Goal: Transaction & Acquisition: Obtain resource

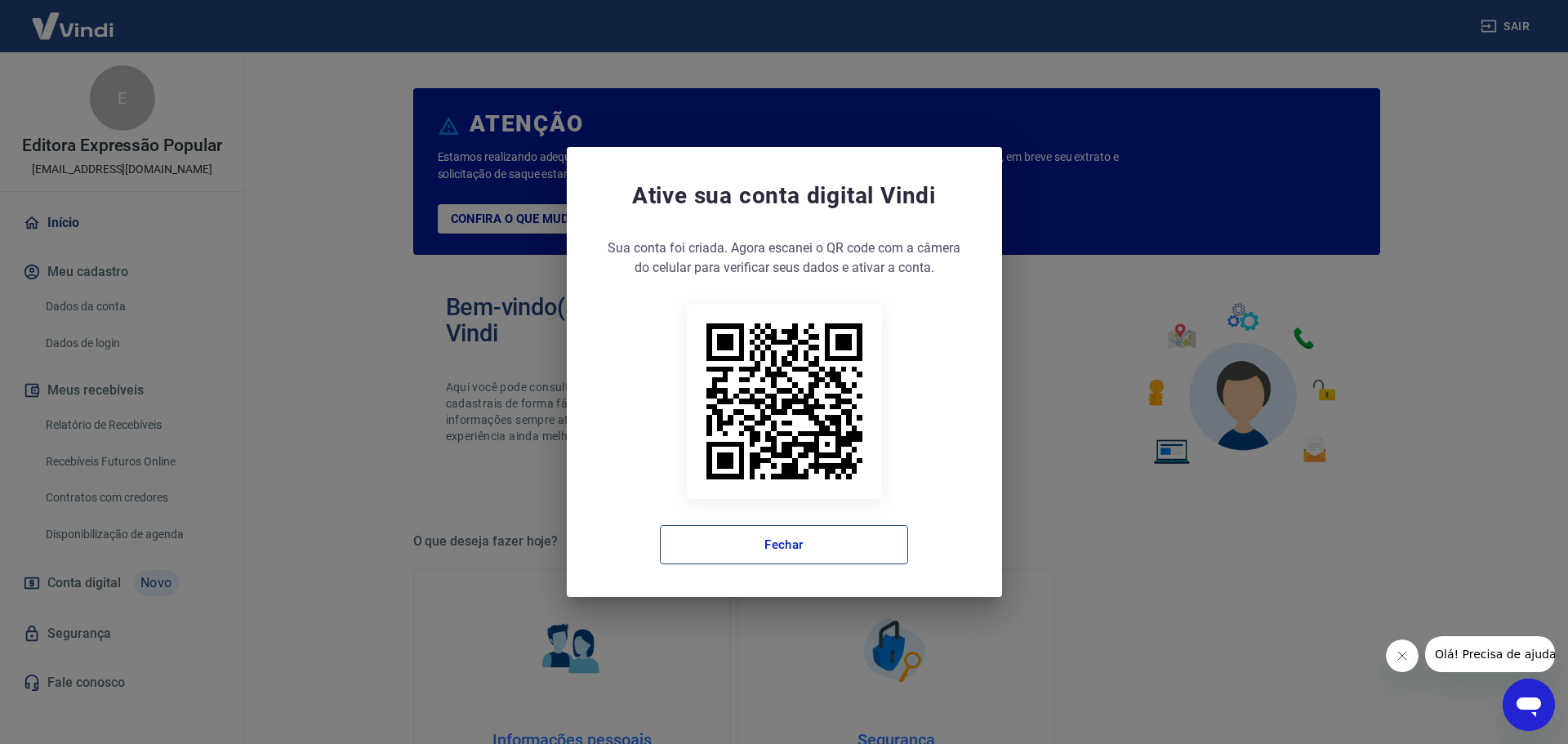
click at [813, 558] on button "Fechar" at bounding box center [784, 544] width 248 height 40
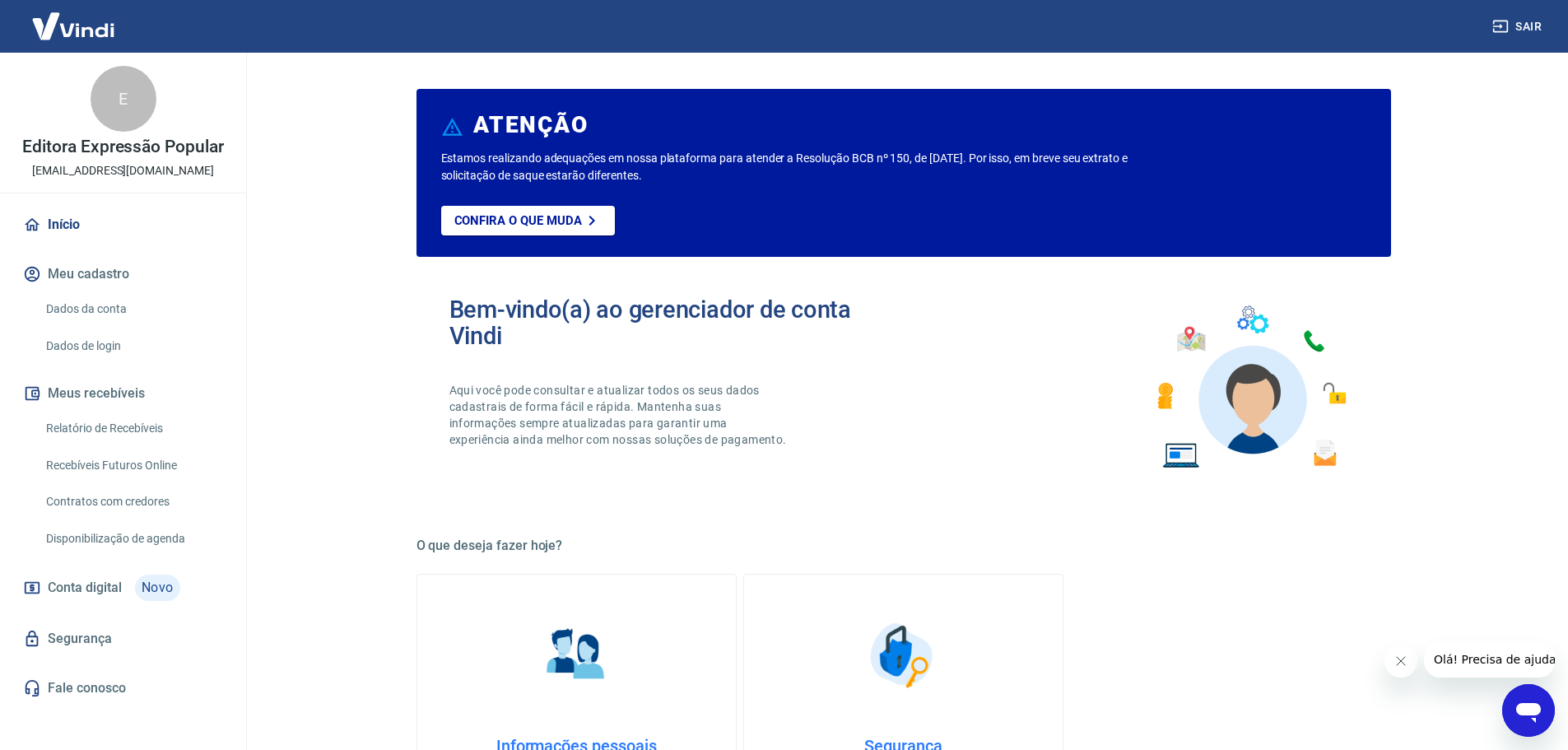
drag, startPoint x: 1405, startPoint y: 664, endPoint x: 2758, endPoint y: 1309, distance: 1498.9
click at [1405, 664] on icon "Fechar mensagem da empresa" at bounding box center [1400, 660] width 14 height 14
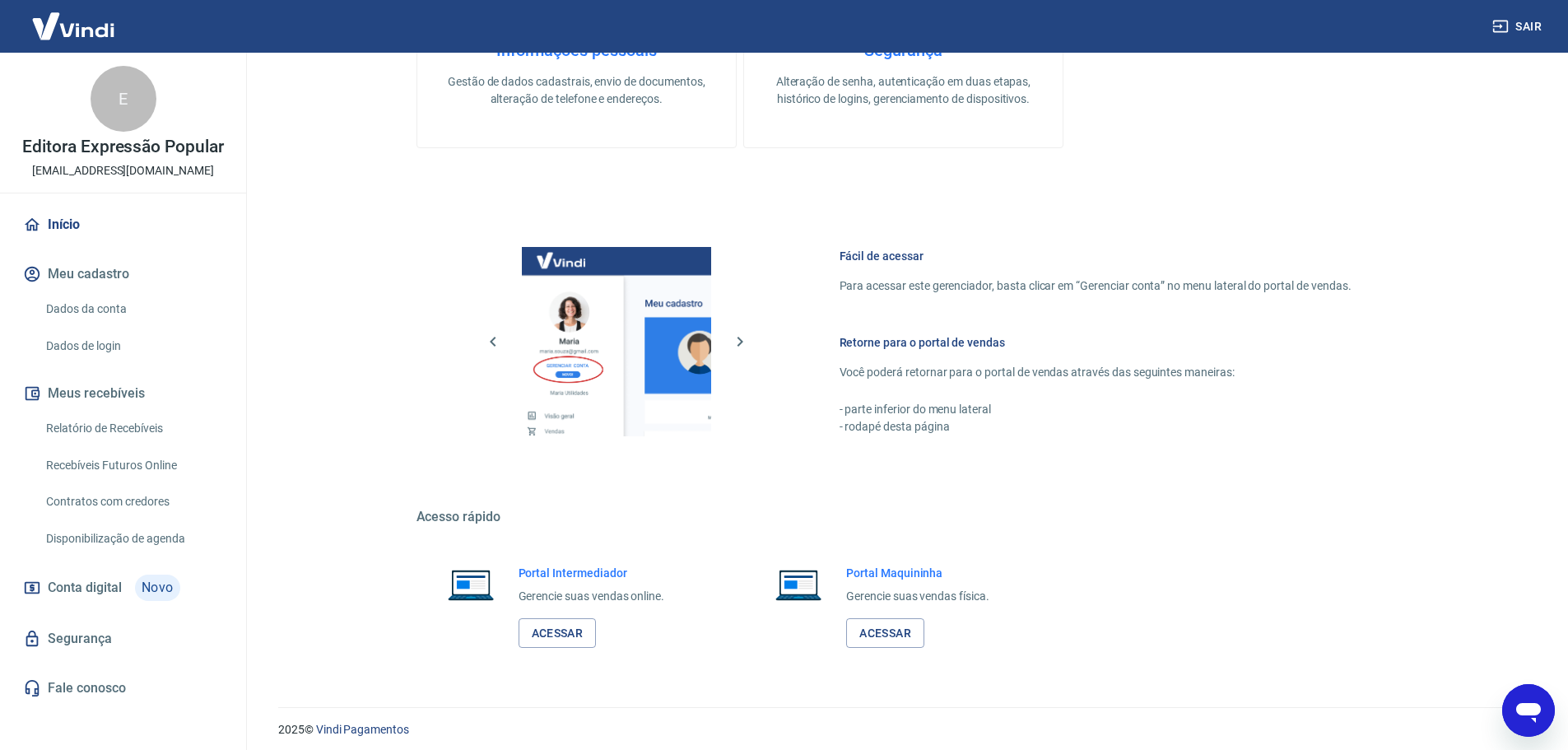
scroll to position [704, 0]
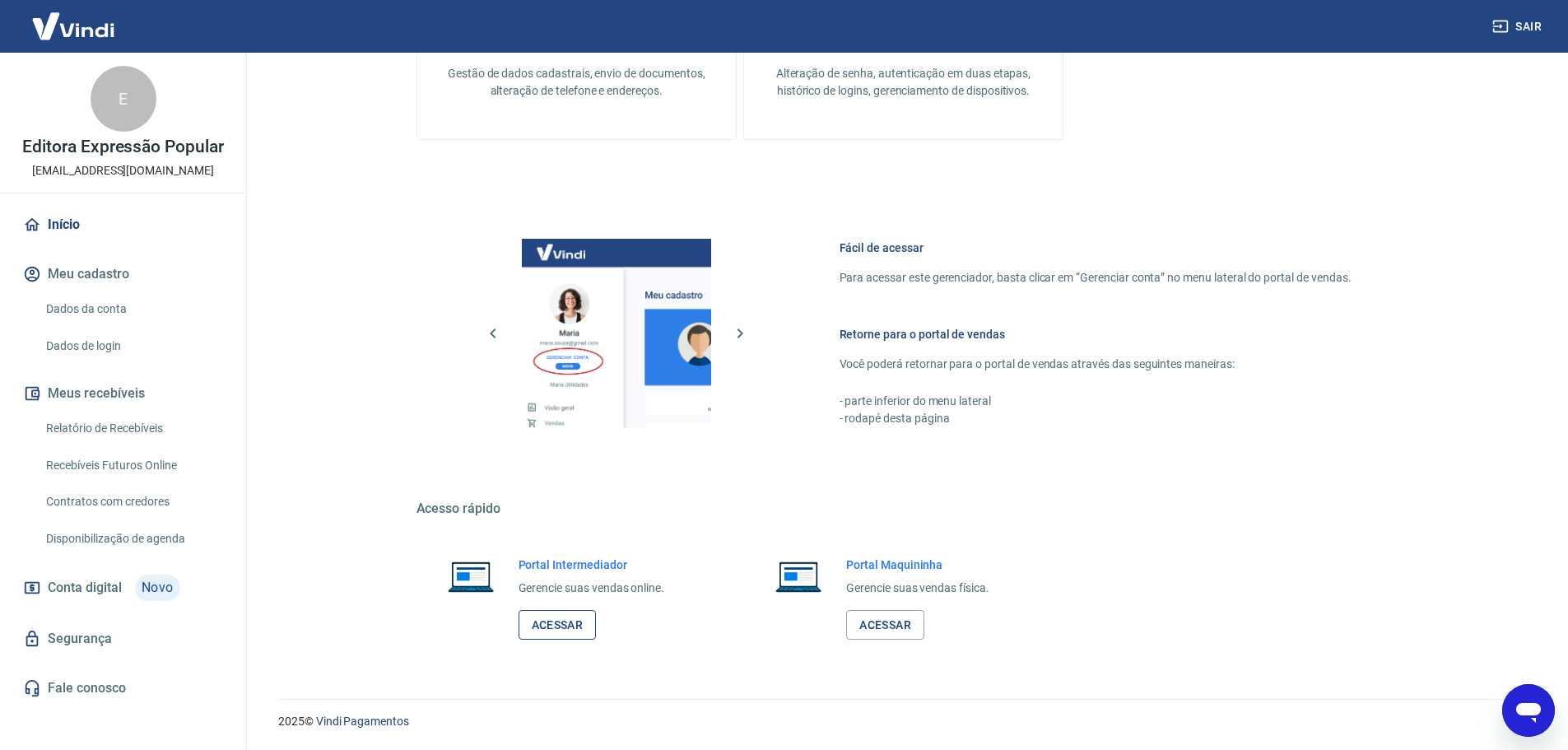
click at [556, 623] on link "Acessar" at bounding box center [558, 625] width 78 height 31
click at [155, 429] on link "Relatório de Recebíveis" at bounding box center [133, 428] width 187 height 34
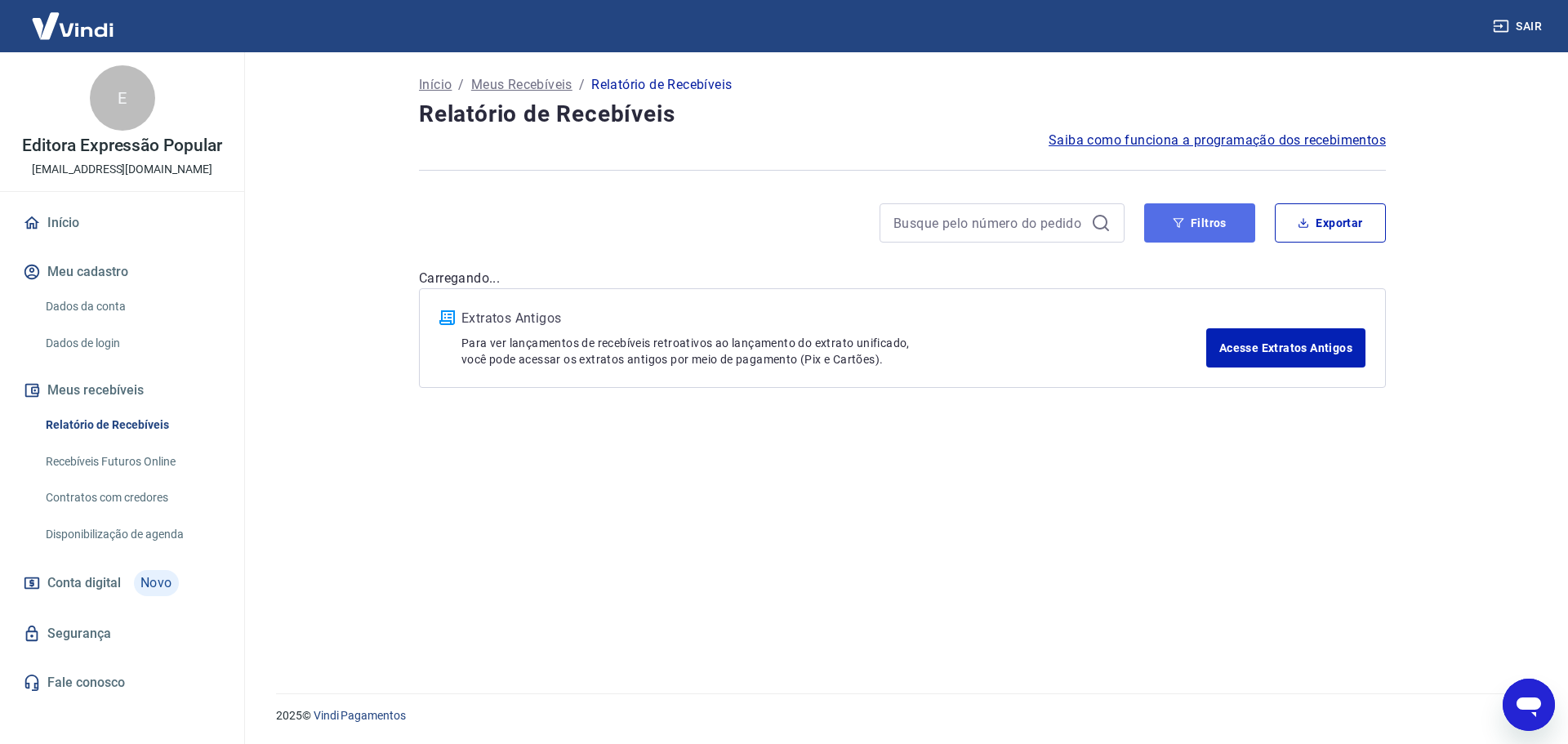
click at [1215, 229] on button "Filtros" at bounding box center [1199, 223] width 111 height 40
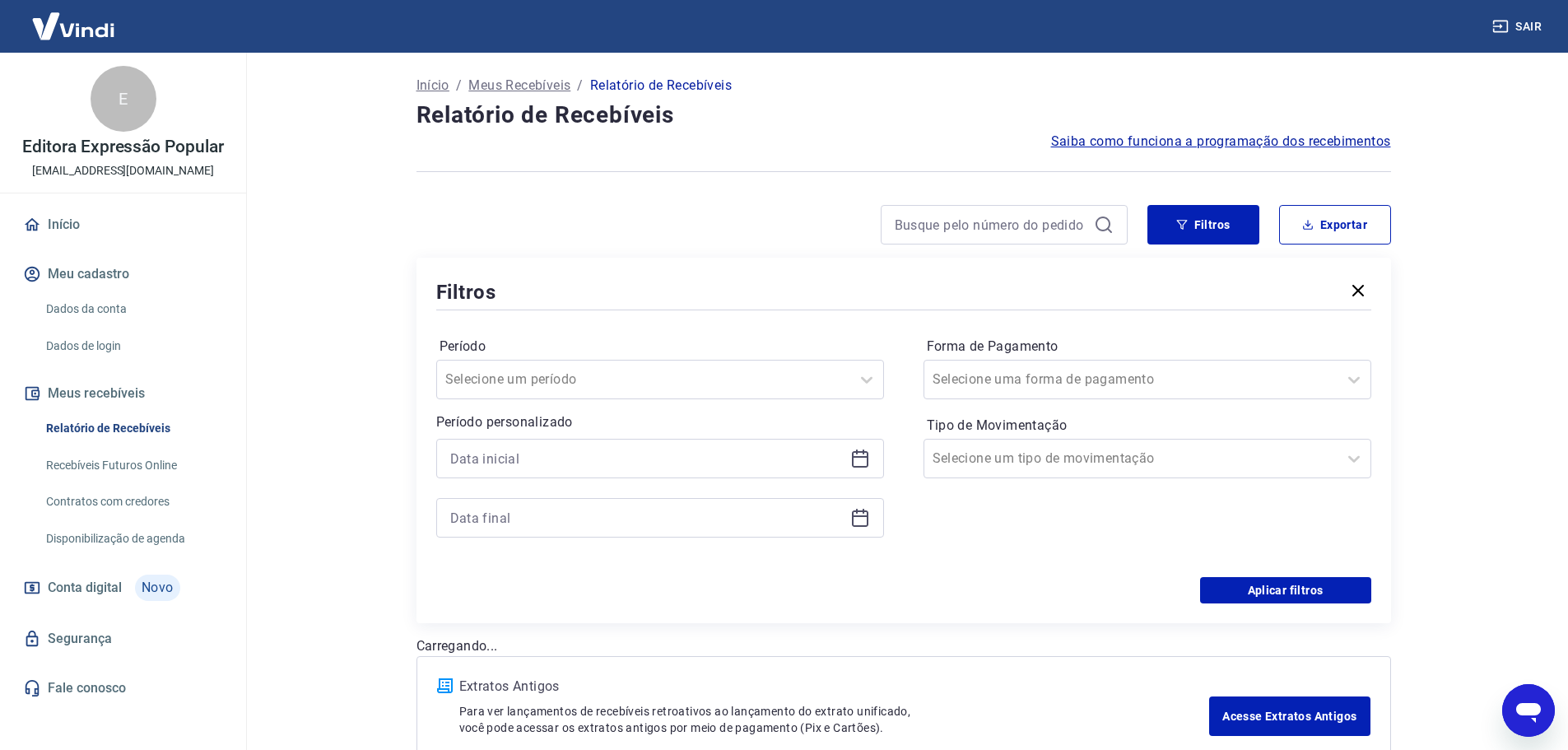
click at [867, 459] on icon at bounding box center [860, 459] width 16 height 16
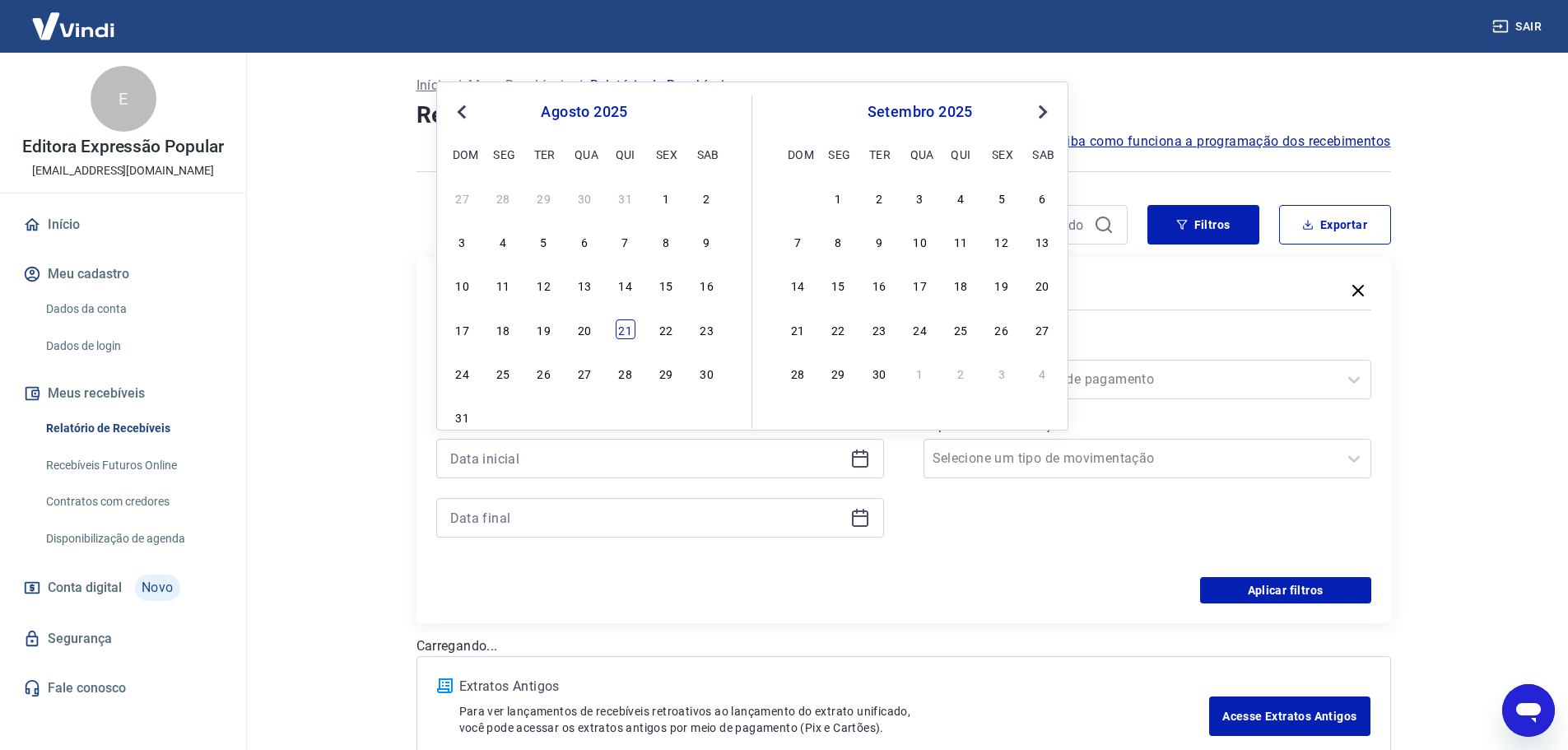
click at [627, 331] on div "21" at bounding box center [626, 329] width 20 height 20
type input "[DATE]"
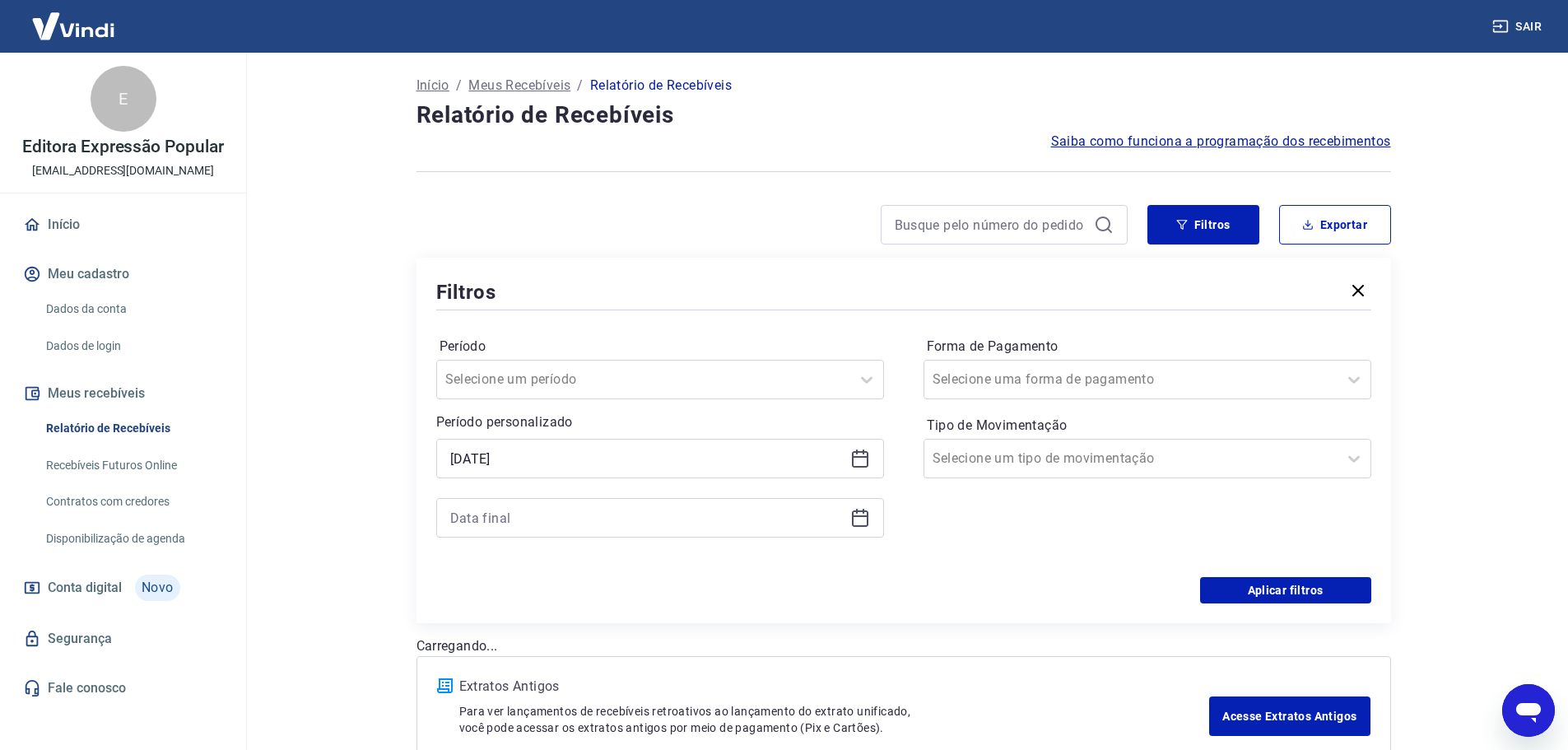
click at [867, 524] on icon at bounding box center [860, 519] width 16 height 16
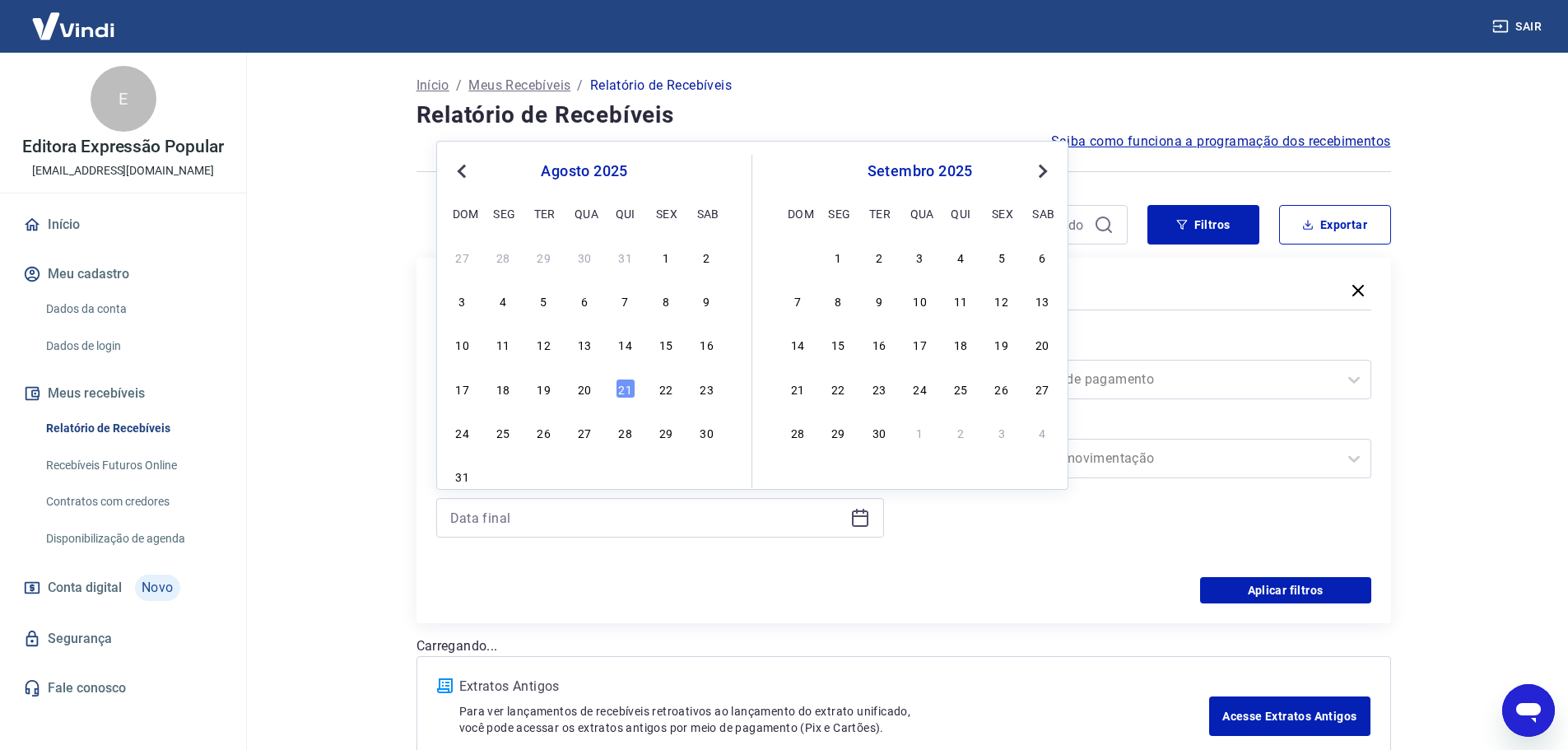
click at [622, 386] on div "21" at bounding box center [626, 388] width 20 height 20
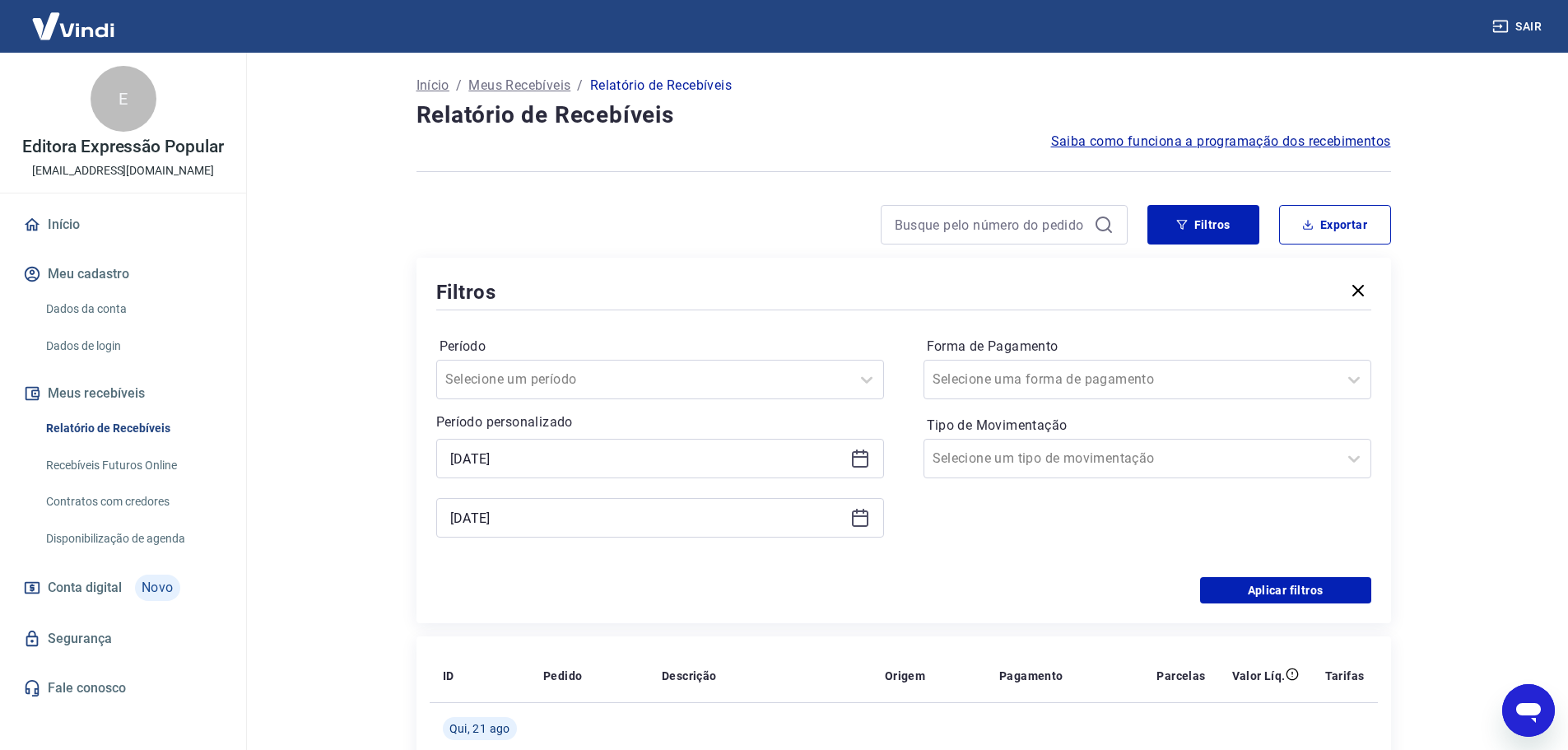
type input "[DATE]"
click at [1117, 420] on label "Tipo de Movimentação" at bounding box center [1148, 425] width 441 height 20
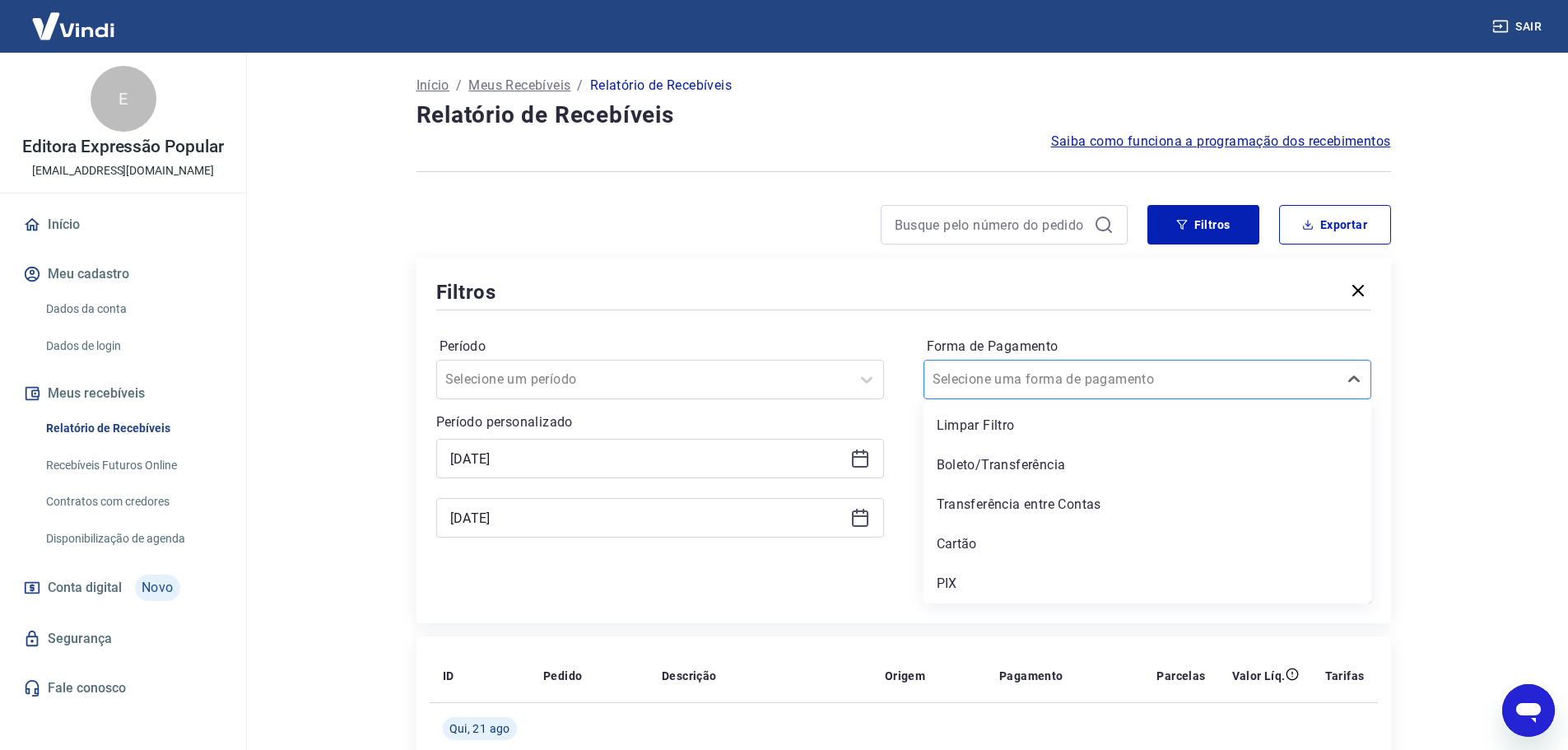
click at [1100, 393] on div "Selecione uma forma de pagamento" at bounding box center [1148, 379] width 448 height 40
click at [1024, 550] on div "Cartão" at bounding box center [1148, 544] width 448 height 33
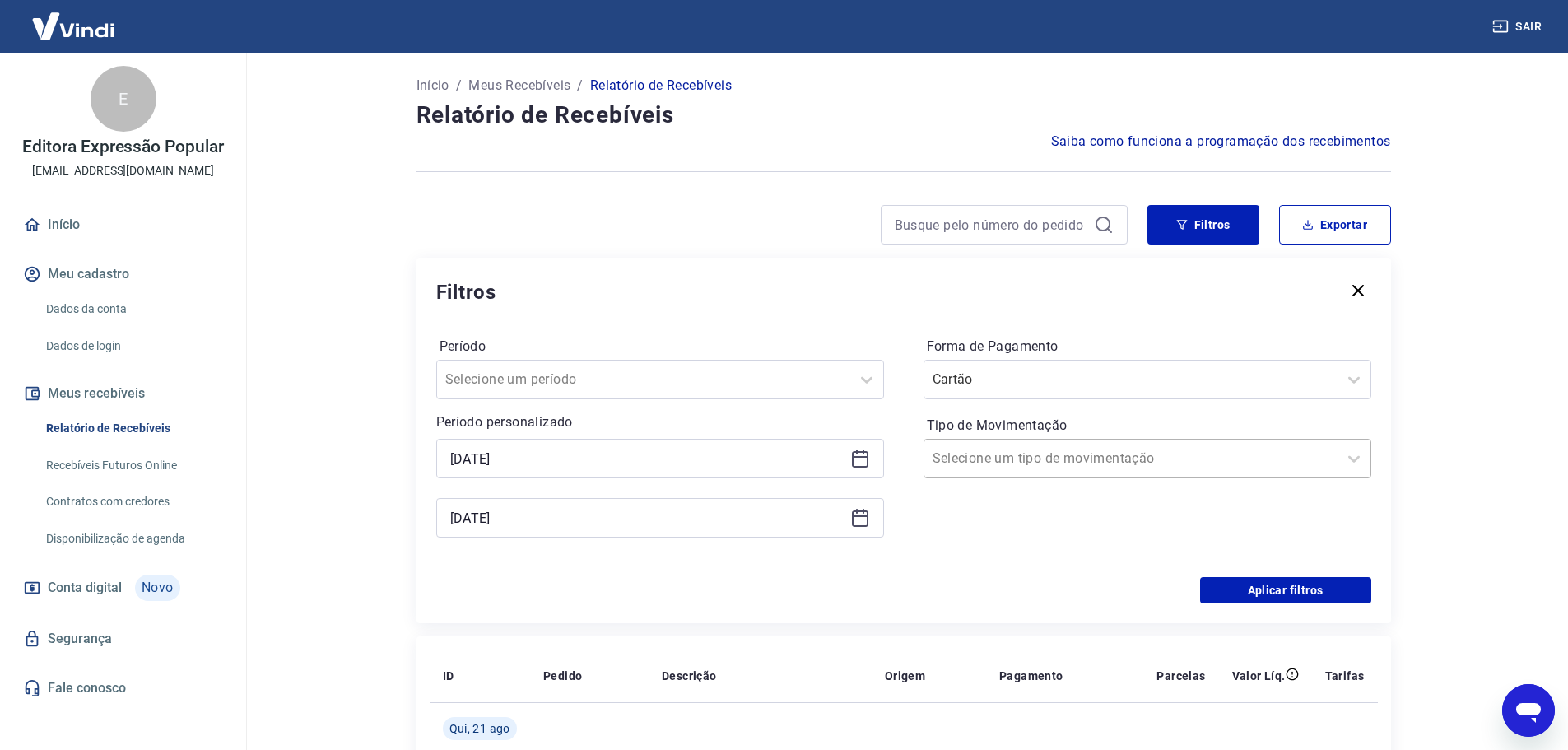
click at [1004, 459] on input "Tipo de Movimentação" at bounding box center [1015, 458] width 166 height 20
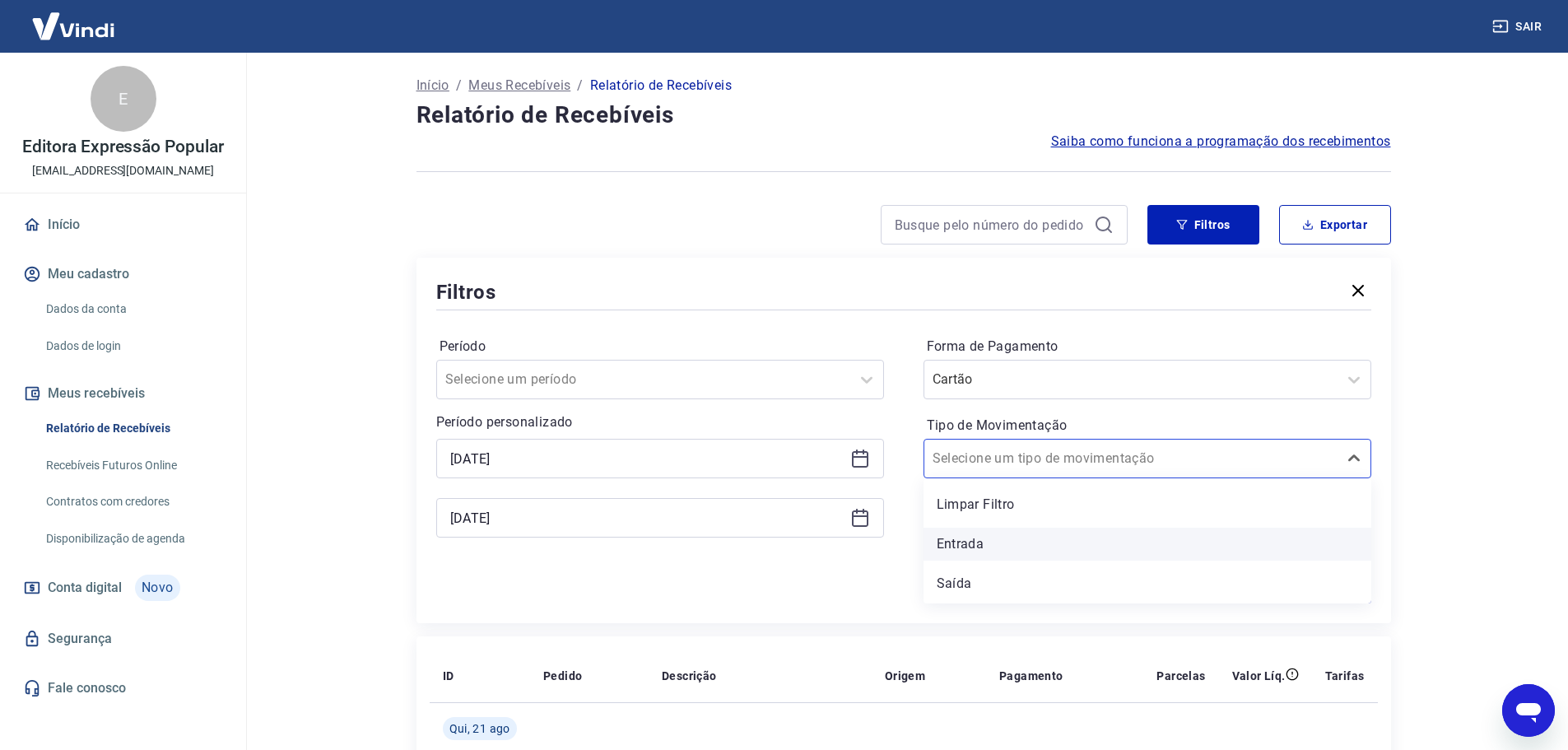
click at [993, 550] on div "Entrada" at bounding box center [1148, 544] width 448 height 33
click at [839, 592] on div "Aplicar filtros" at bounding box center [904, 589] width 936 height 26
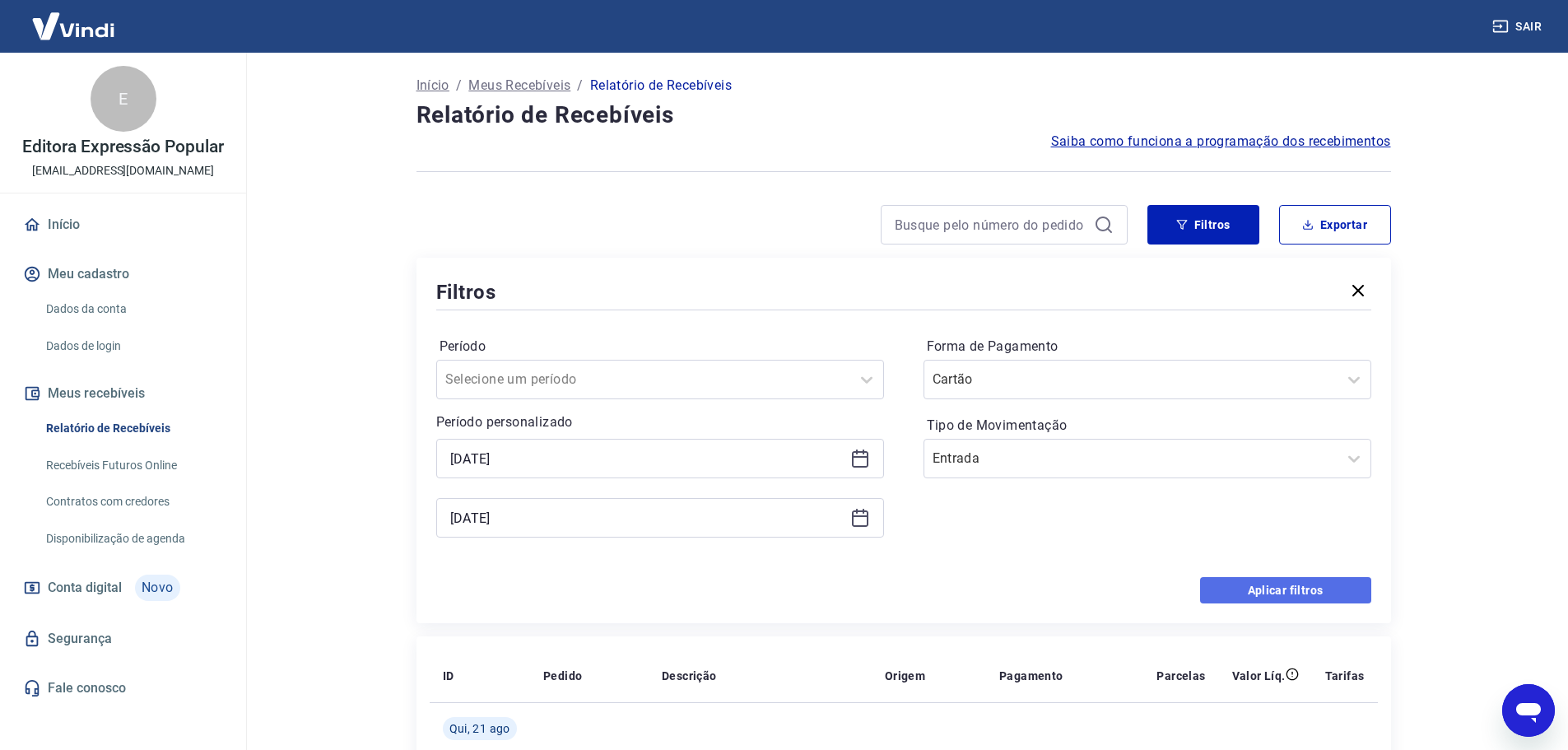
click at [1335, 593] on button "Aplicar filtros" at bounding box center [1286, 589] width 172 height 26
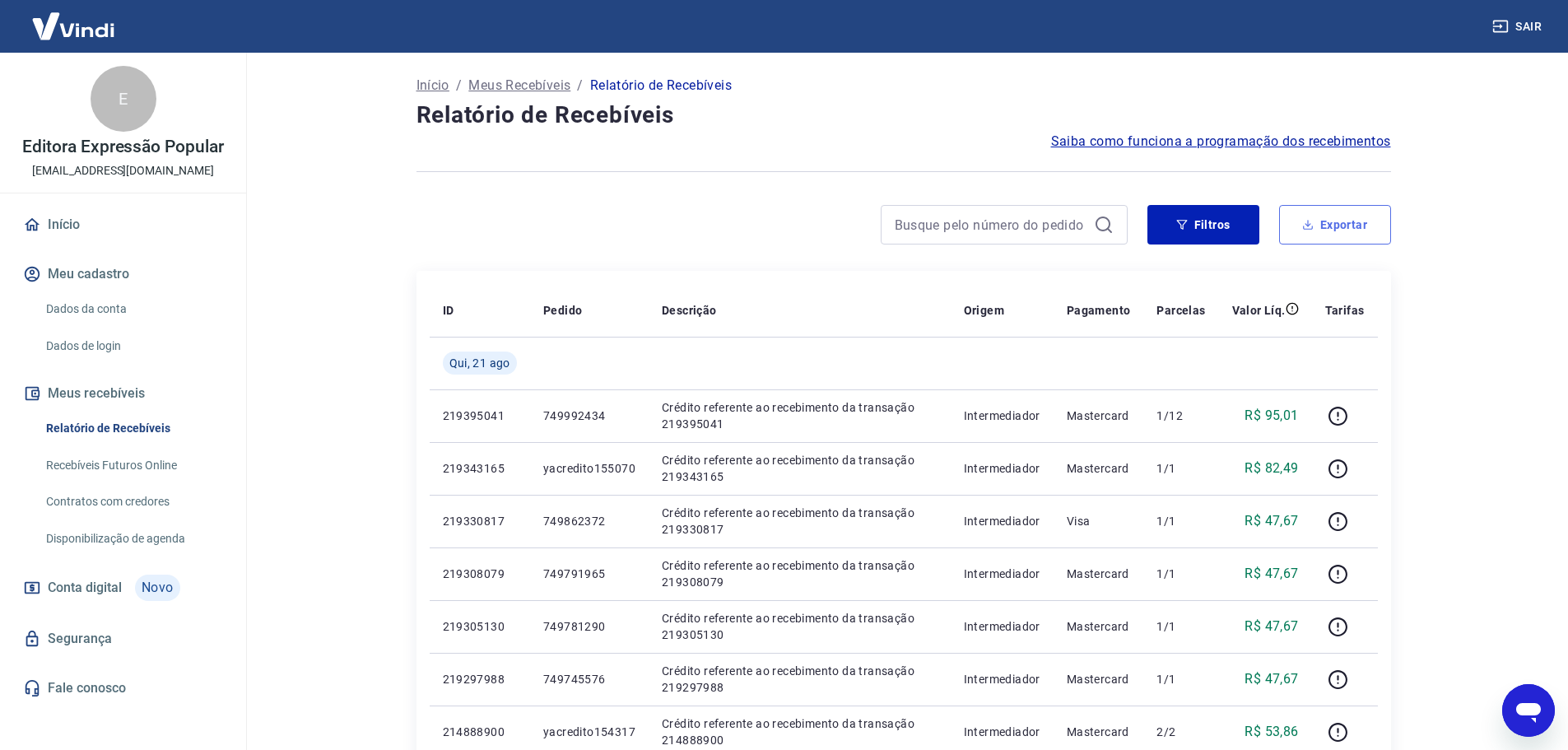
click at [1331, 231] on button "Exportar" at bounding box center [1335, 225] width 112 height 40
type input "[DATE]"
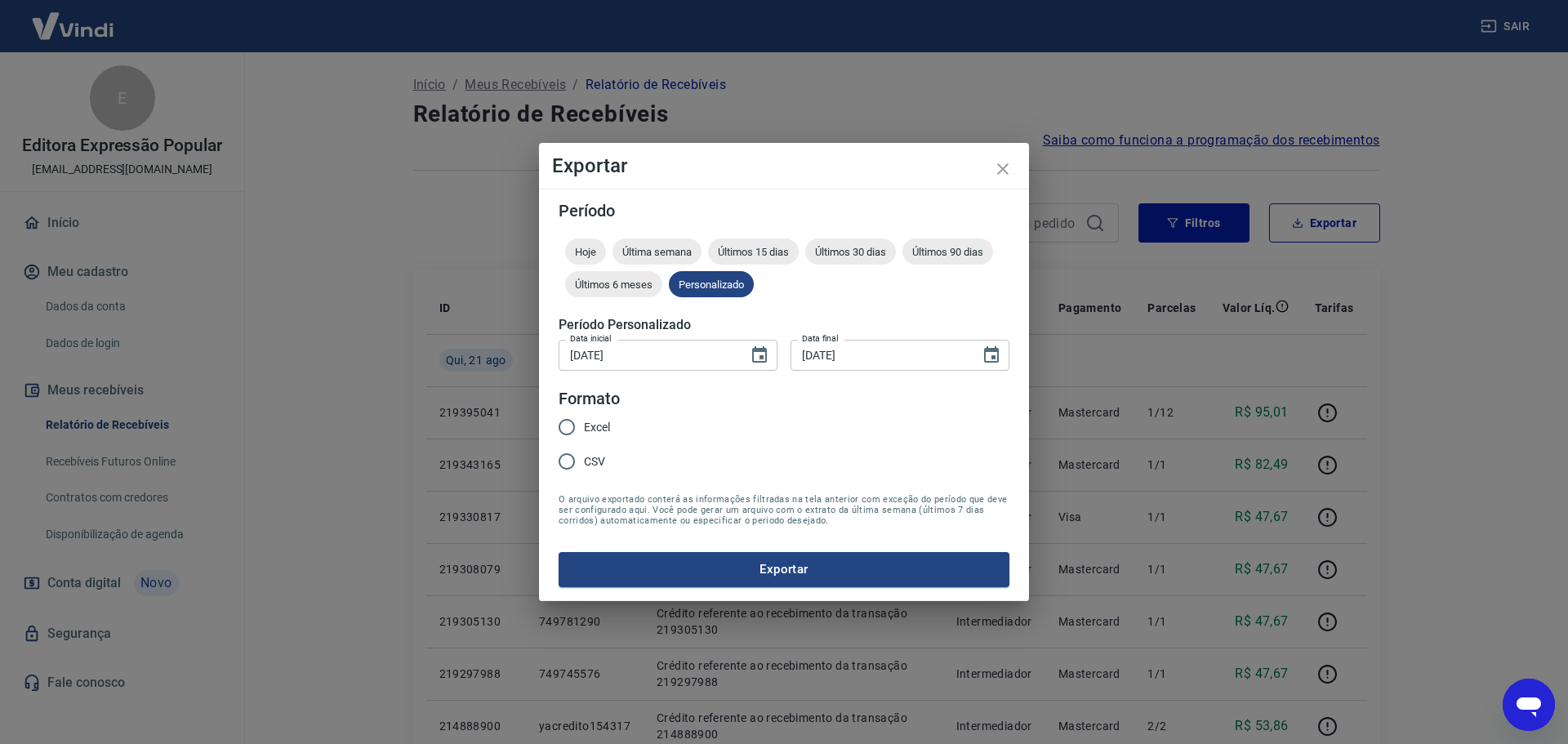
drag, startPoint x: 611, startPoint y: 426, endPoint x: 627, endPoint y: 446, distance: 25.6
click at [612, 426] on div "Excel CSV" at bounding box center [591, 444] width 65 height 71
click at [569, 430] on input "Excel" at bounding box center [567, 426] width 34 height 34
radio input "true"
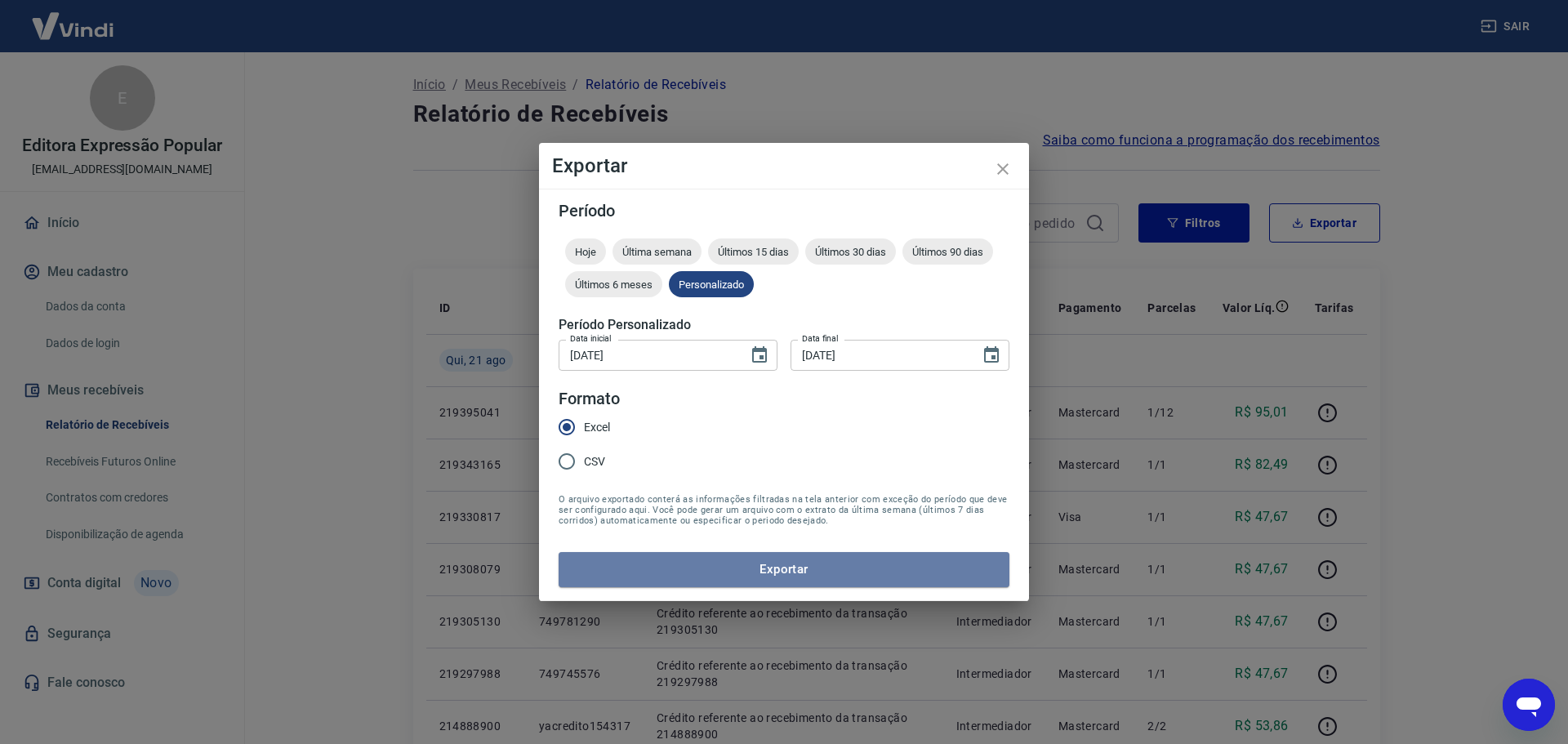
click at [795, 566] on button "Exportar" at bounding box center [784, 569] width 451 height 34
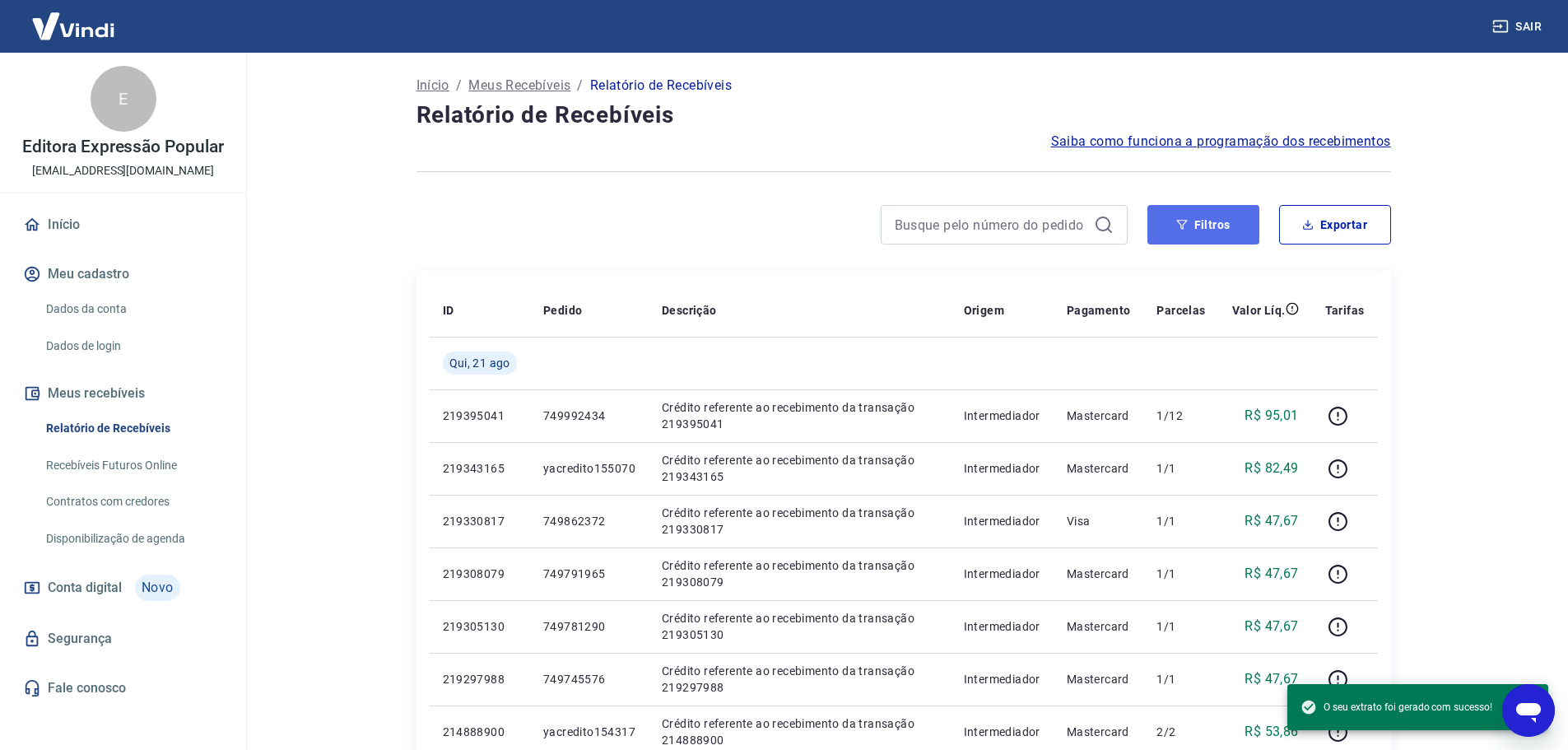
click at [1229, 238] on button "Filtros" at bounding box center [1203, 225] width 112 height 40
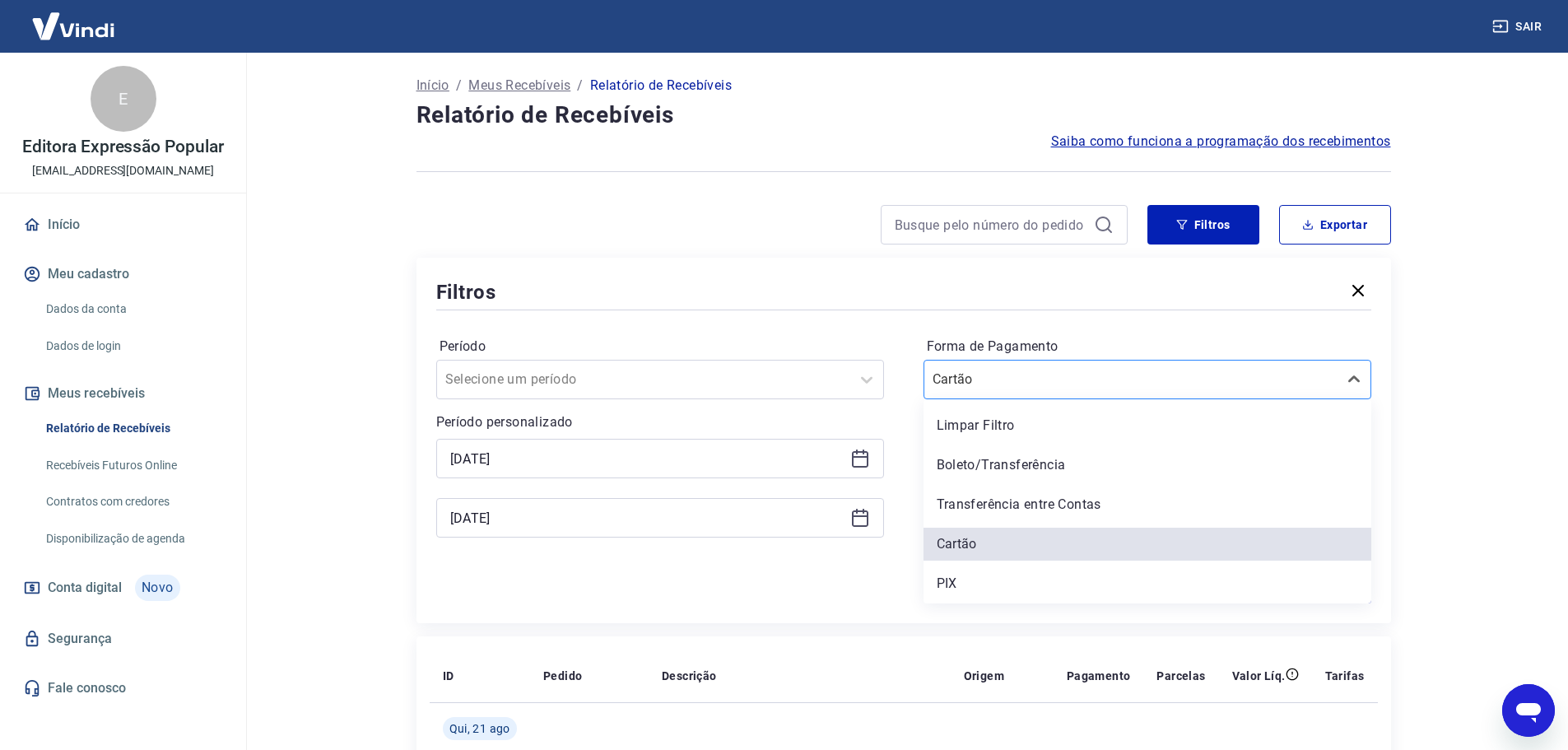
click at [1063, 382] on input "Forma de Pagamento" at bounding box center [1015, 379] width 166 height 20
drag, startPoint x: 1051, startPoint y: 457, endPoint x: 1469, endPoint y: 392, distance: 423.0
click at [1052, 456] on div "Boleto/Transferência" at bounding box center [1148, 464] width 448 height 33
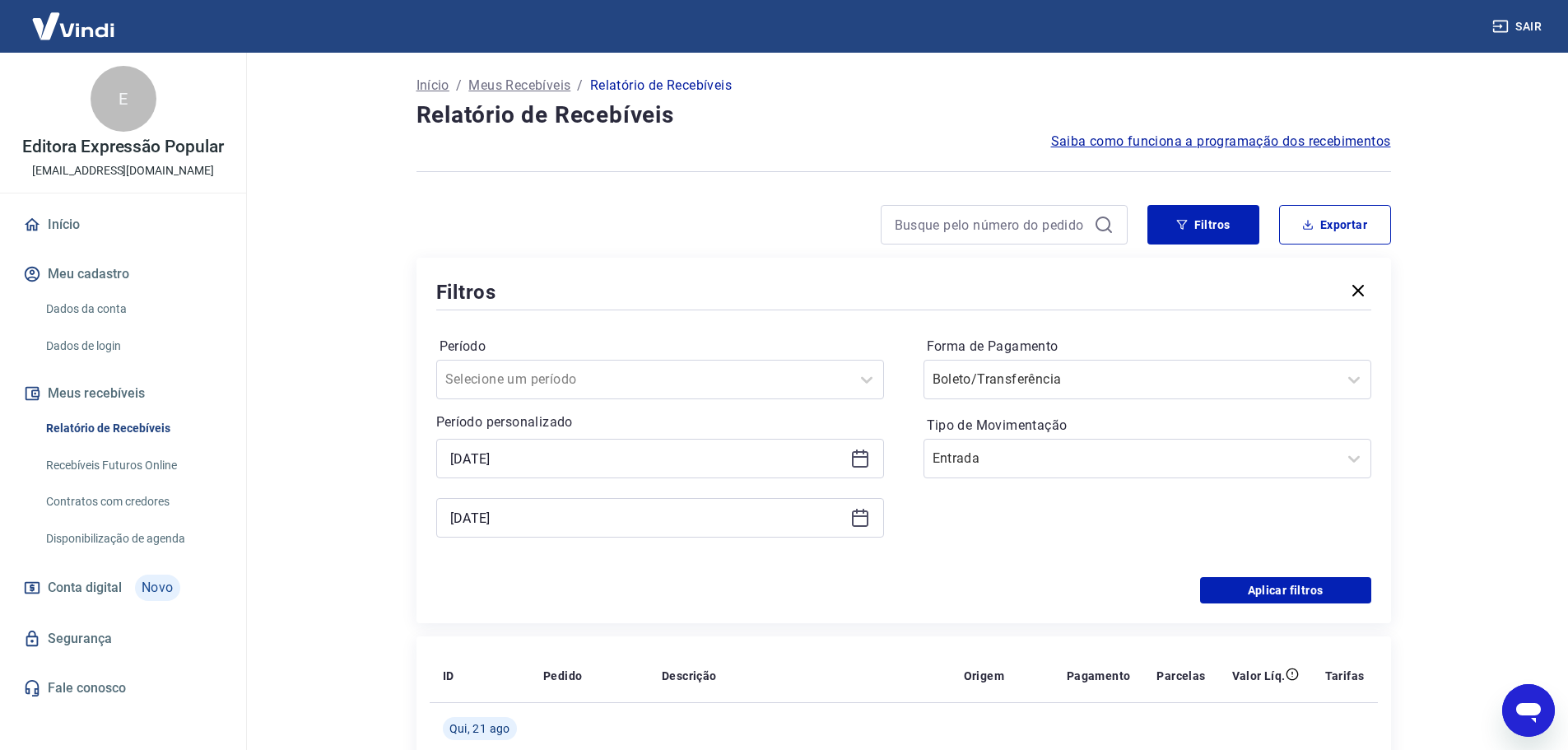
click at [1470, 391] on main "Início / Meus Recebíveis / Relatório de Recebíveis Relatório de Recebíveis Saib…" at bounding box center [903, 401] width 1329 height 696
click at [1318, 591] on button "Aplicar filtros" at bounding box center [1286, 589] width 172 height 26
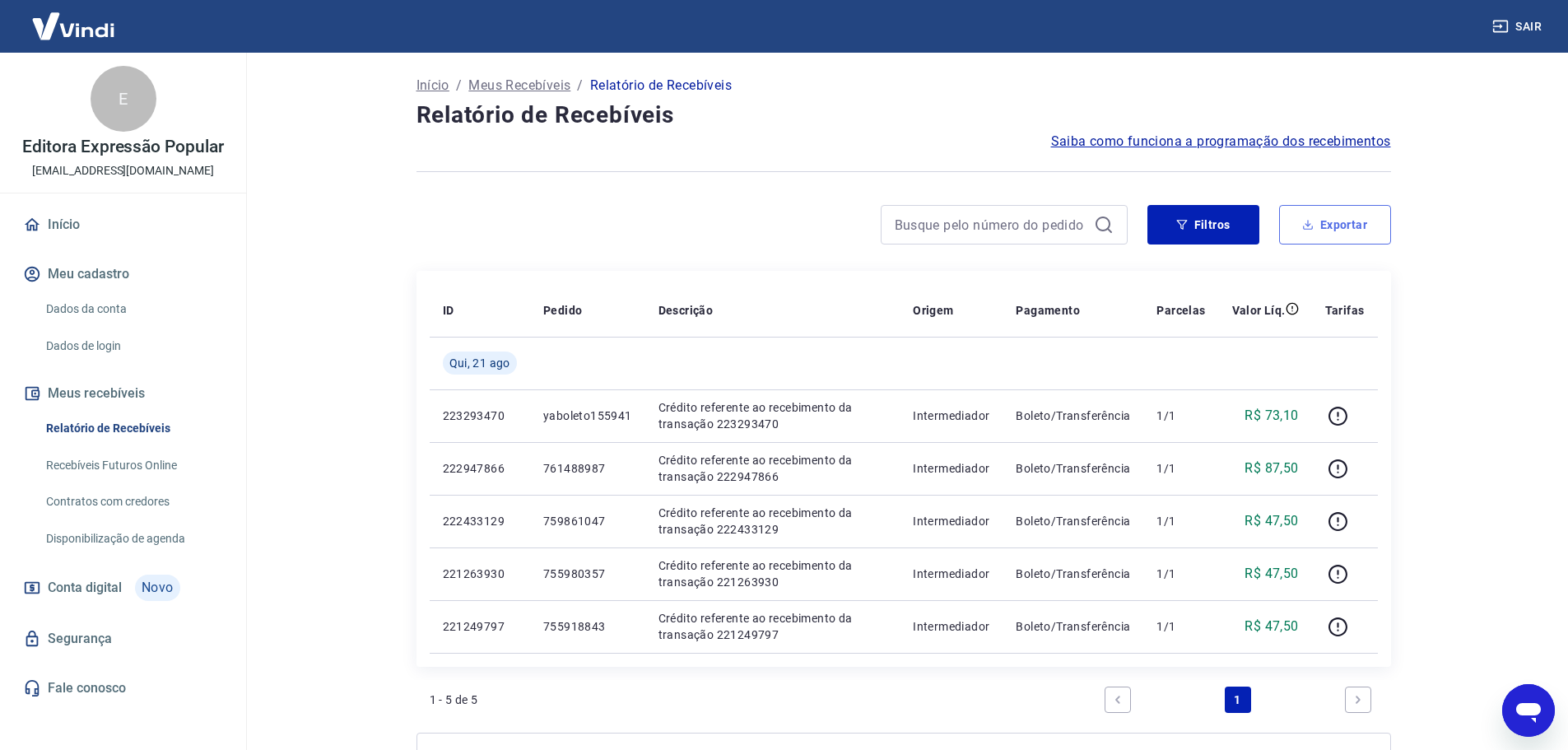
click at [1330, 225] on button "Exportar" at bounding box center [1335, 225] width 112 height 40
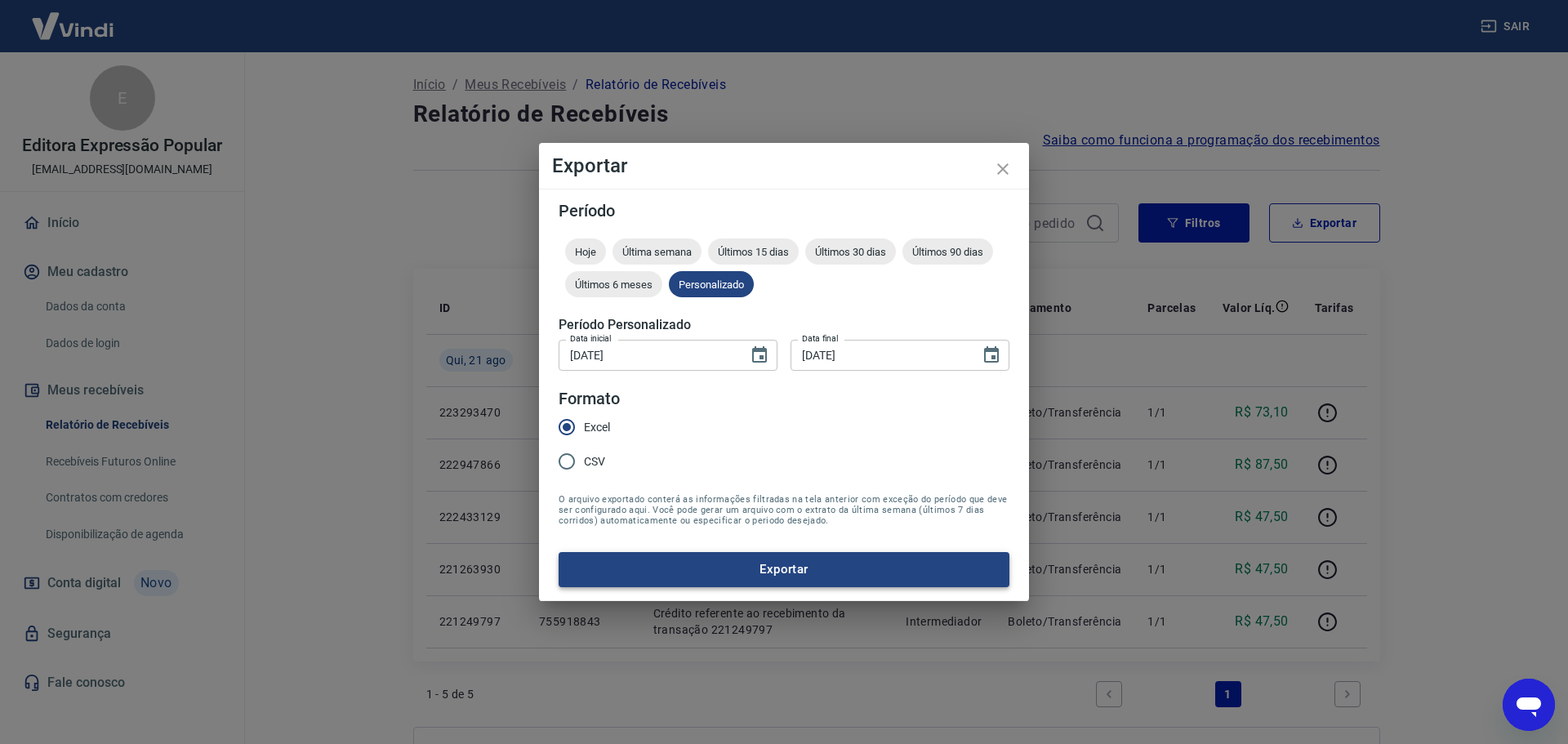
click at [729, 569] on button "Exportar" at bounding box center [784, 569] width 451 height 34
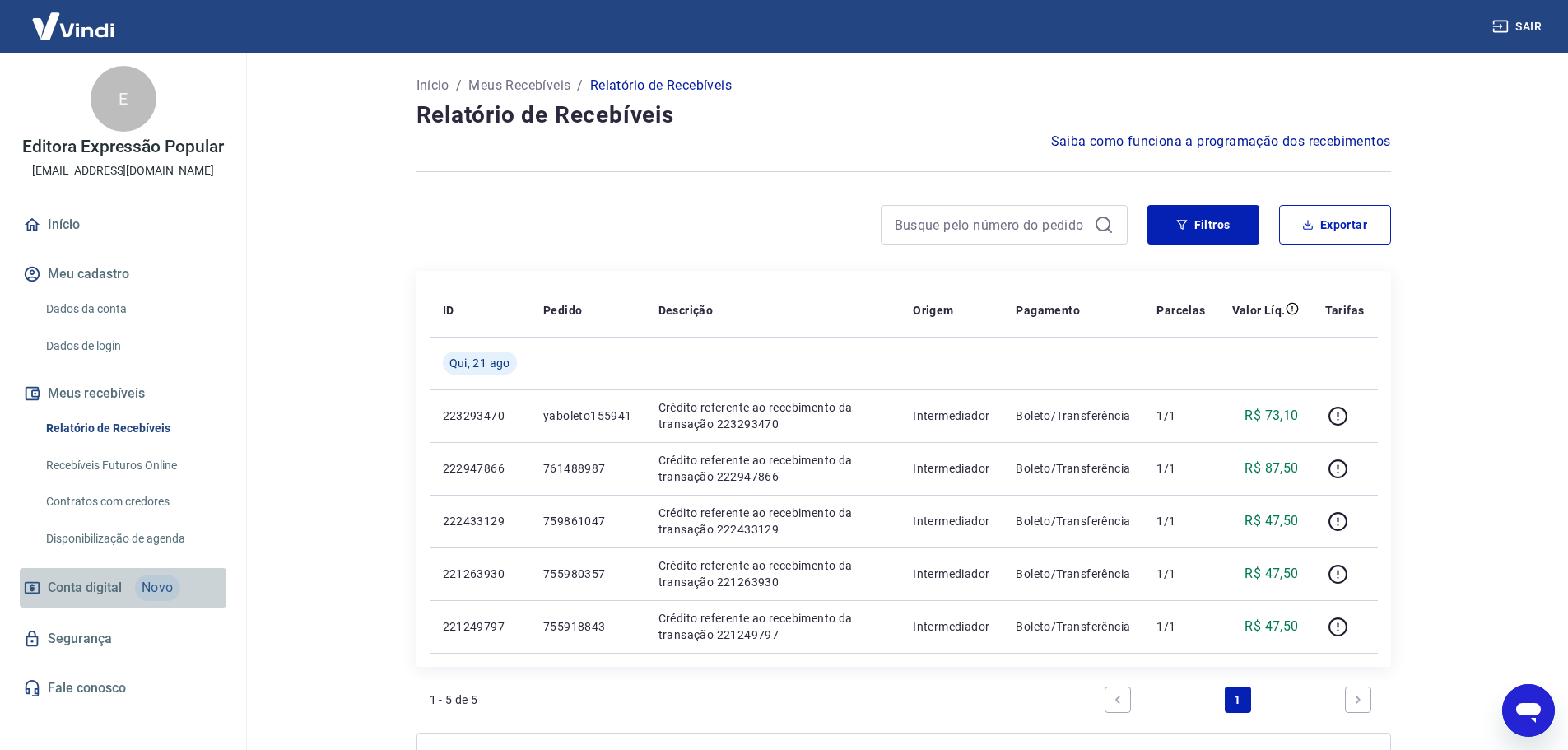
click at [118, 587] on span "Conta digital" at bounding box center [85, 587] width 74 height 23
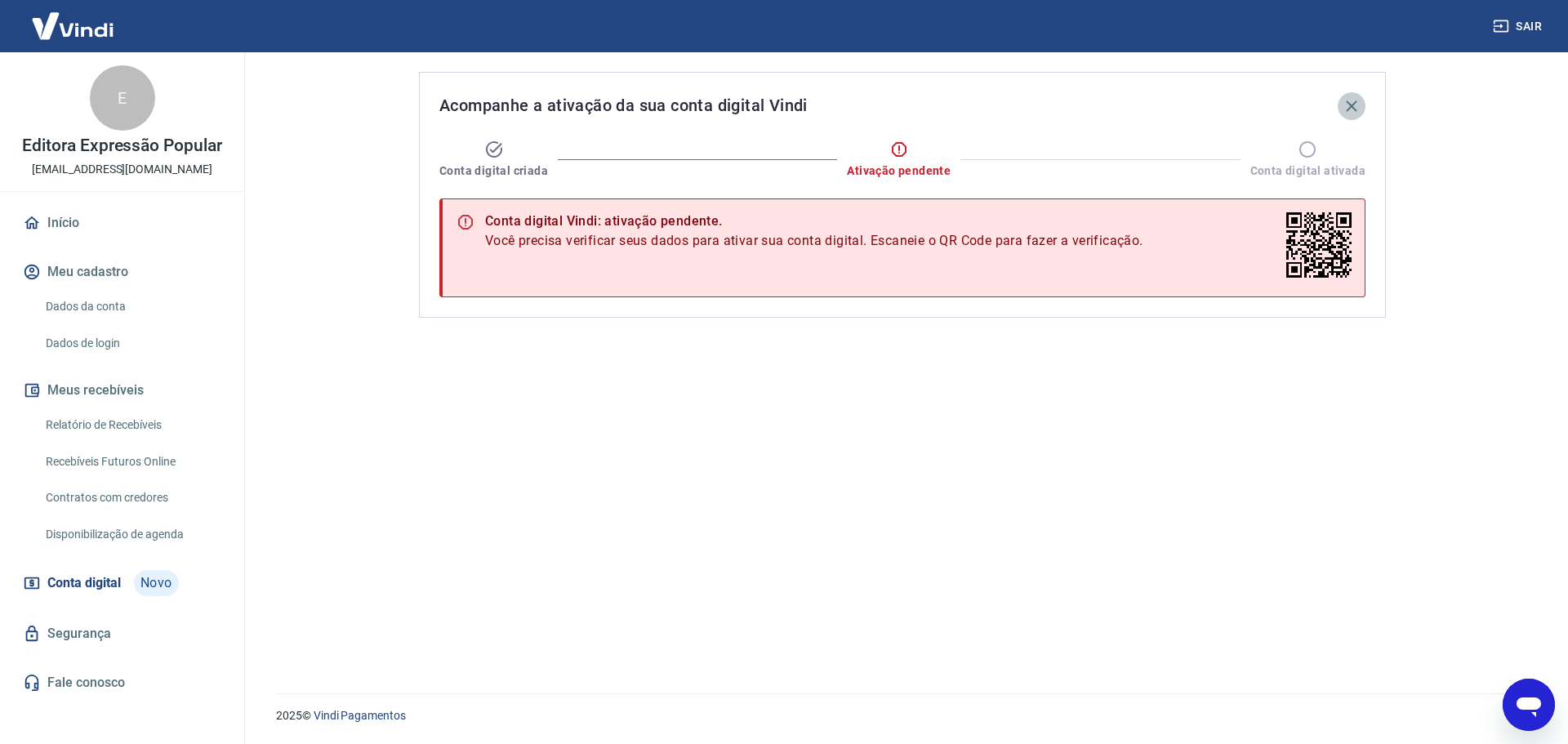
click at [1348, 103] on icon "button" at bounding box center [1351, 106] width 11 height 11
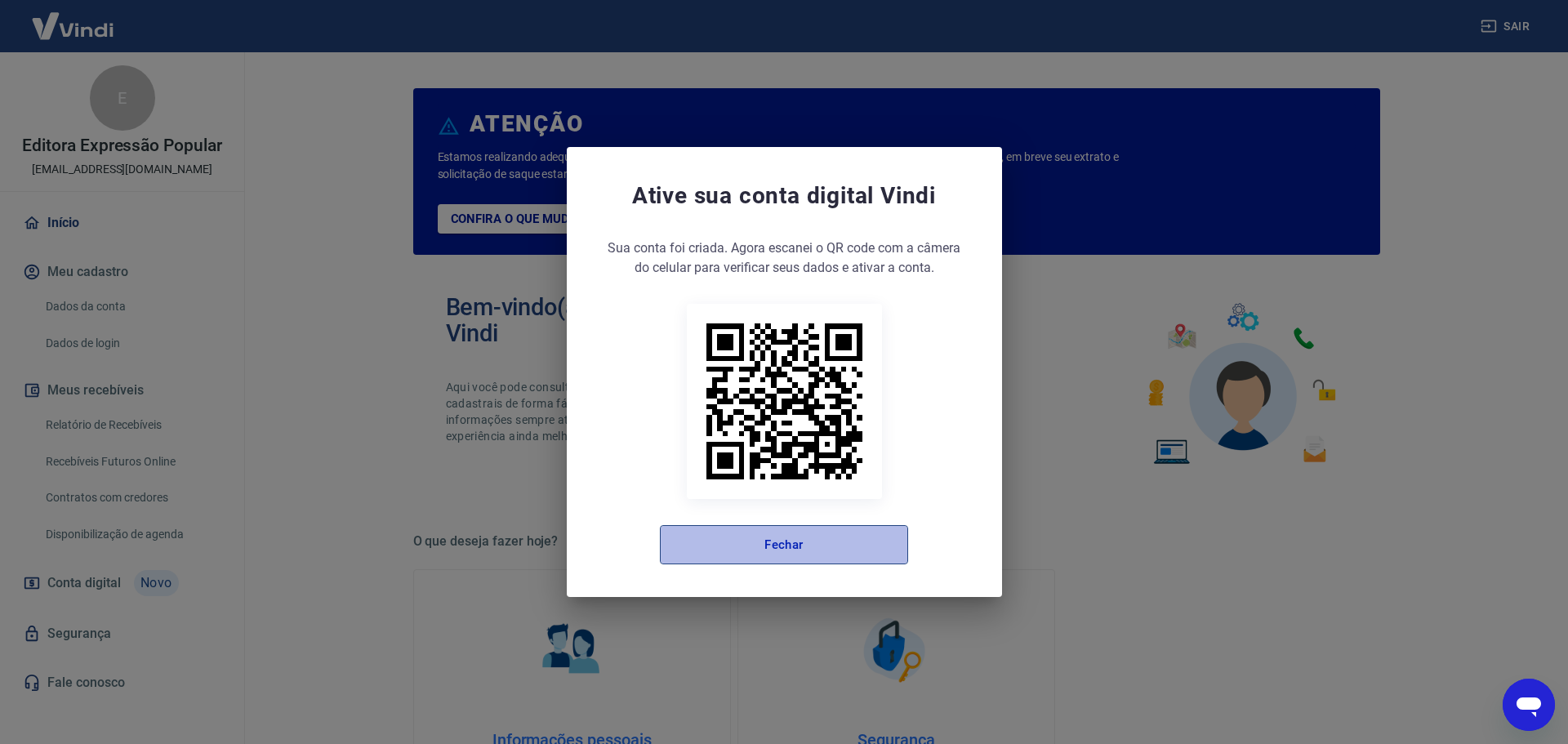
click at [774, 557] on button "Fechar" at bounding box center [784, 544] width 248 height 40
